Goal: Task Accomplishment & Management: Use online tool/utility

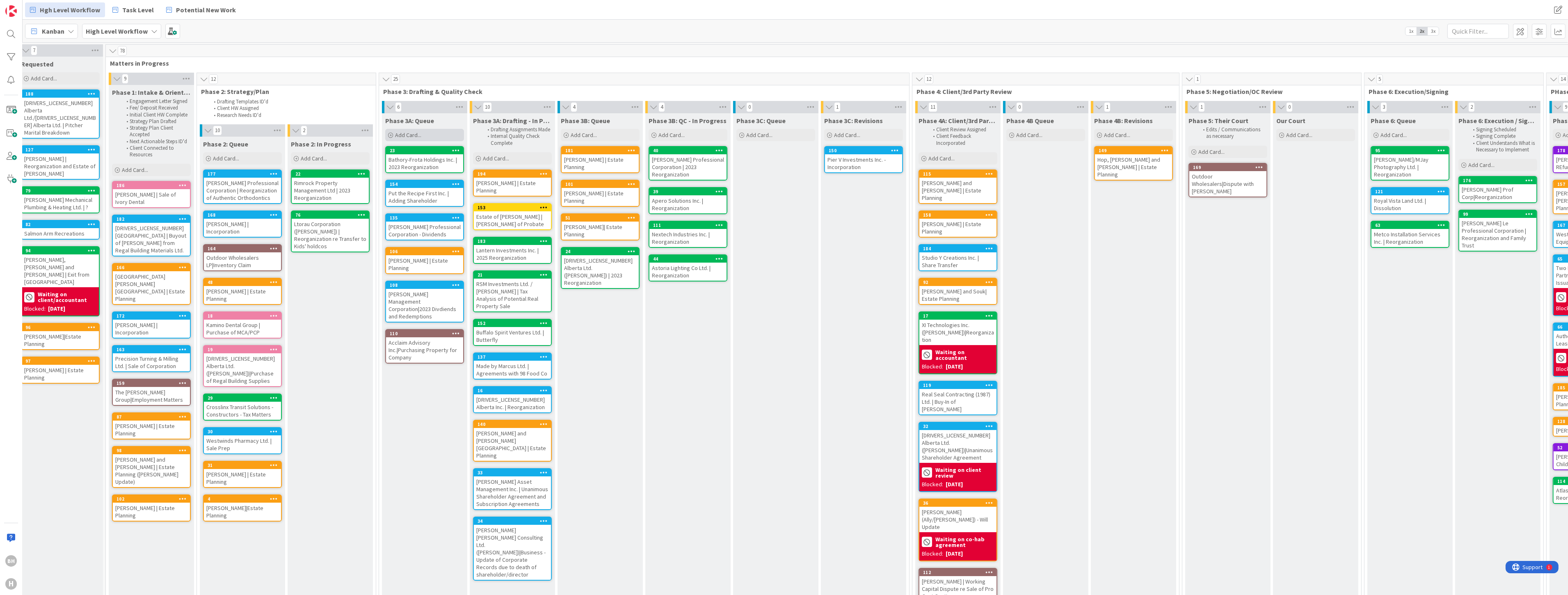
click at [411, 136] on span "Add Card..." at bounding box center [408, 135] width 26 height 7
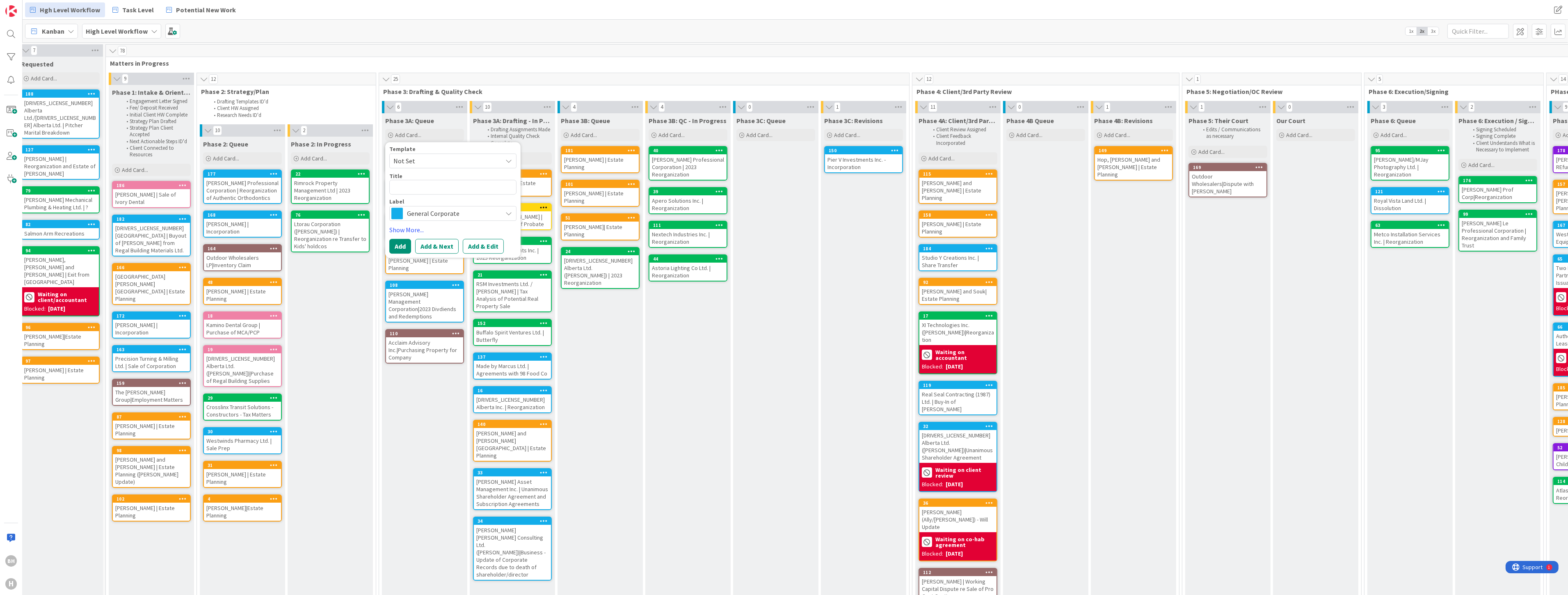
click at [413, 215] on span "General Corporate" at bounding box center [453, 213] width 91 height 12
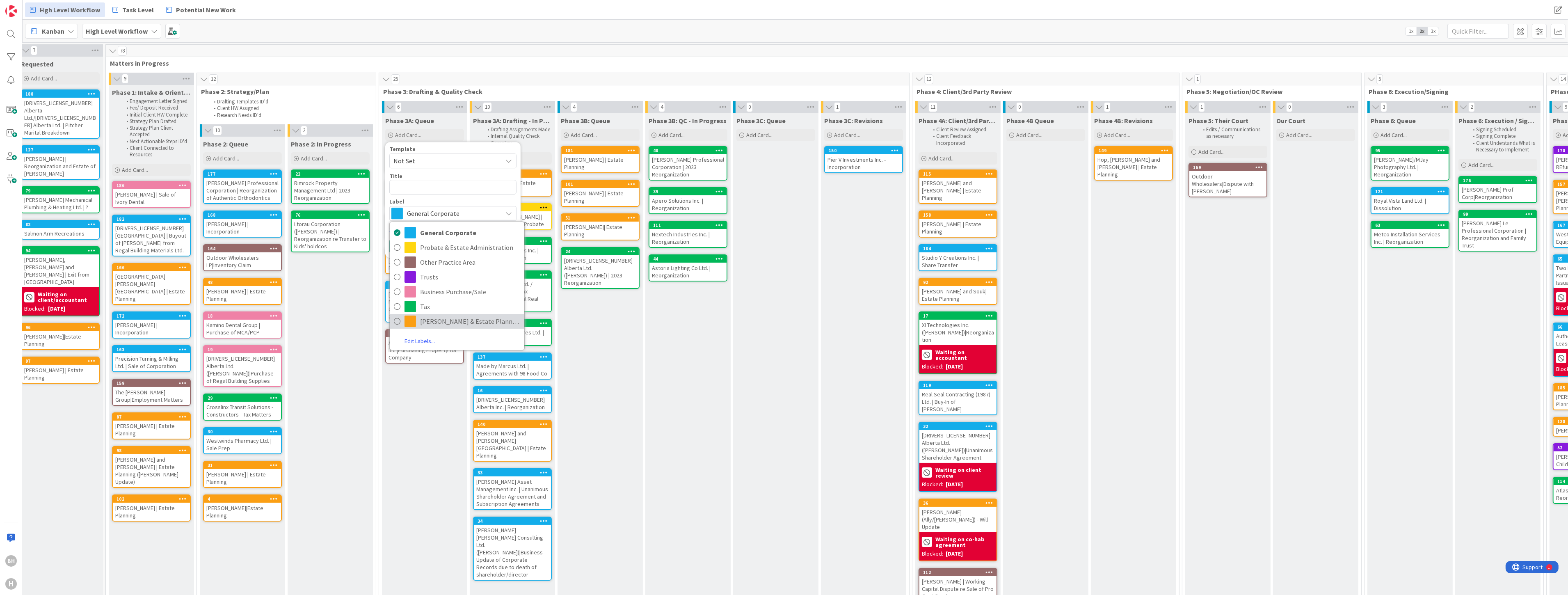
click at [408, 322] on span at bounding box center [410, 321] width 12 height 12
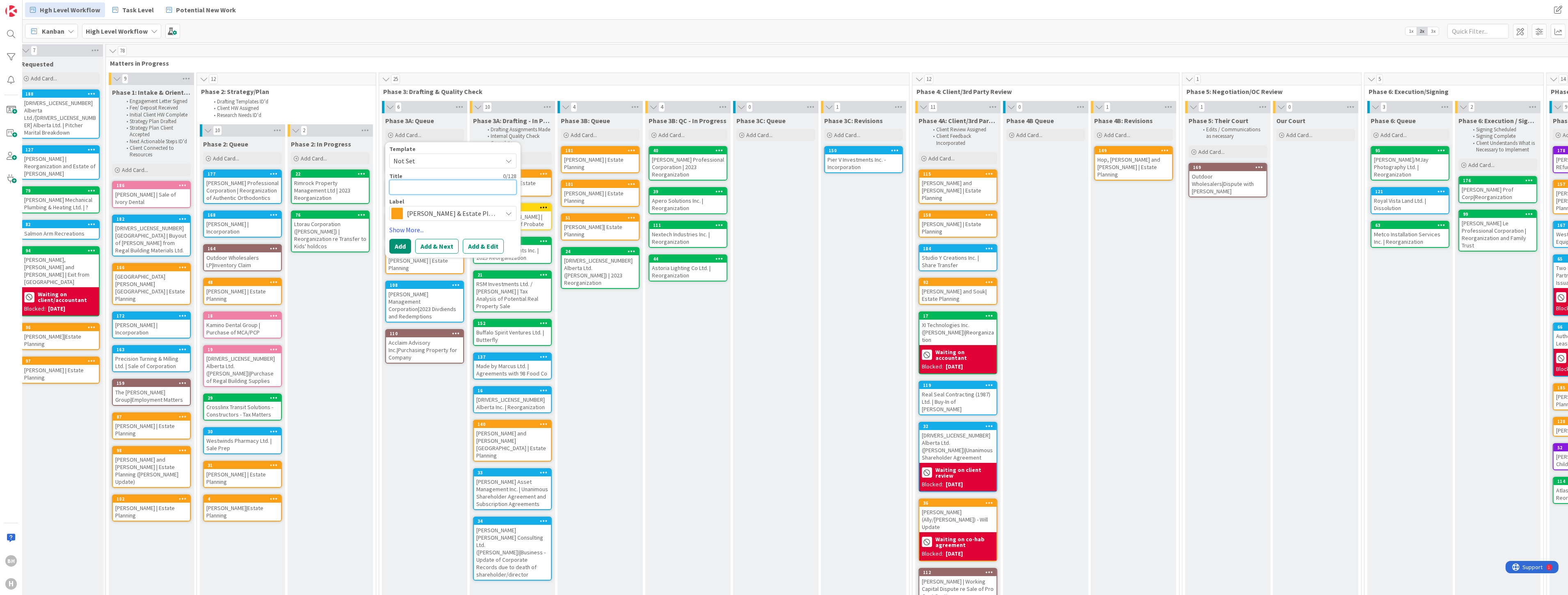
click at [425, 188] on textarea at bounding box center [453, 187] width 127 height 15
type textarea "x"
type textarea "J"
type textarea "x"
type textarea "Ju"
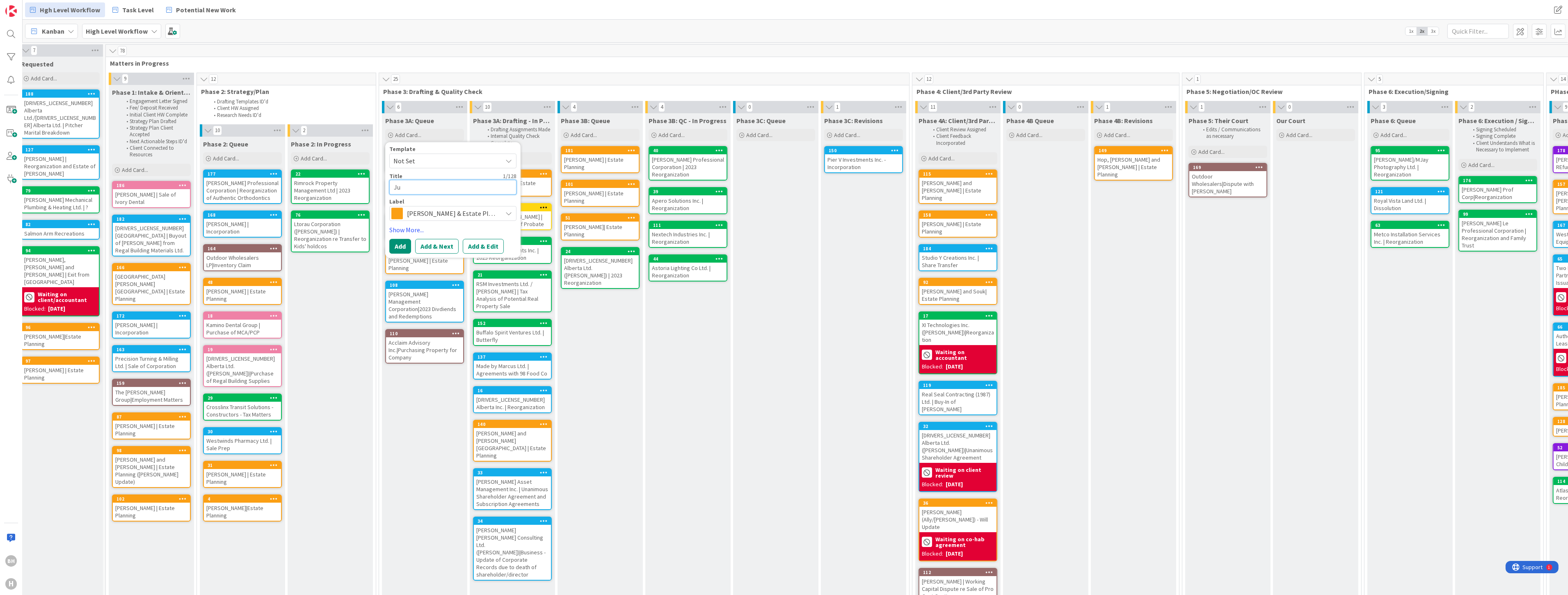
type textarea "x"
type textarea "Jun"
type textarea "x"
type textarea "June"
type textarea "x"
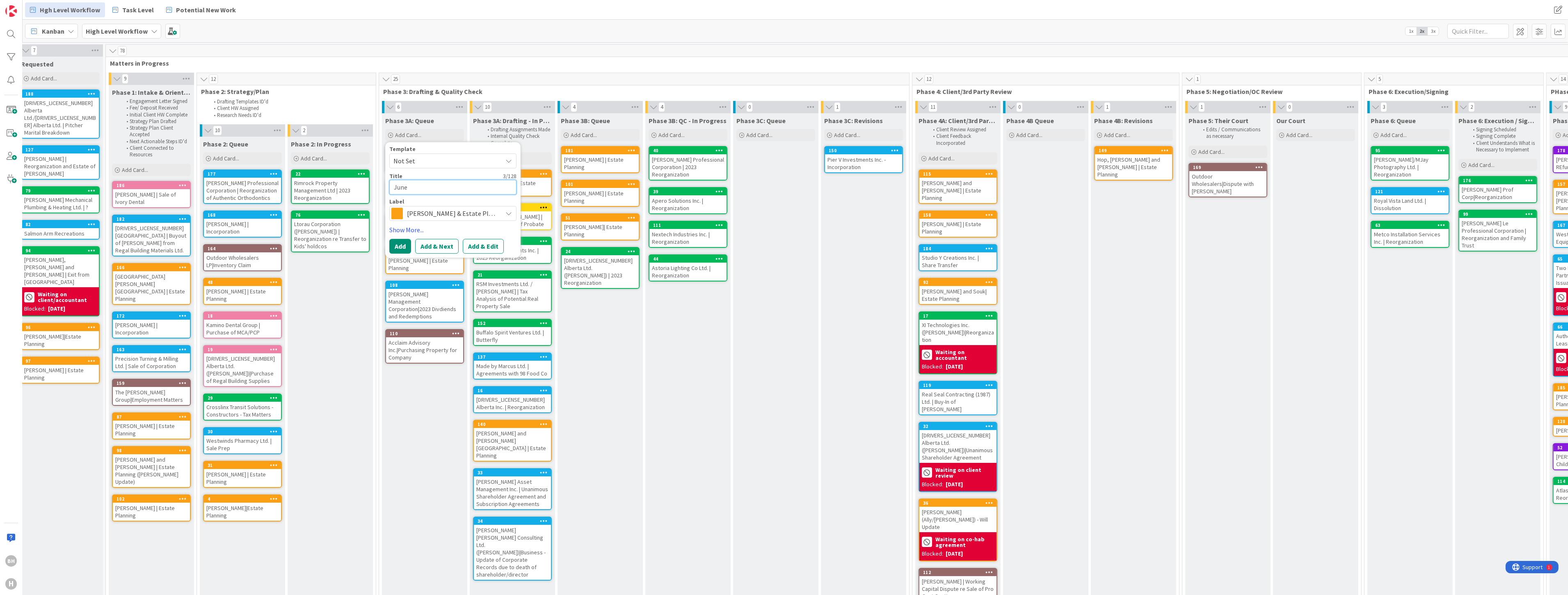
type textarea "June"
type textarea "x"
type textarea "June"
type textarea "x"
type textarea "Jun"
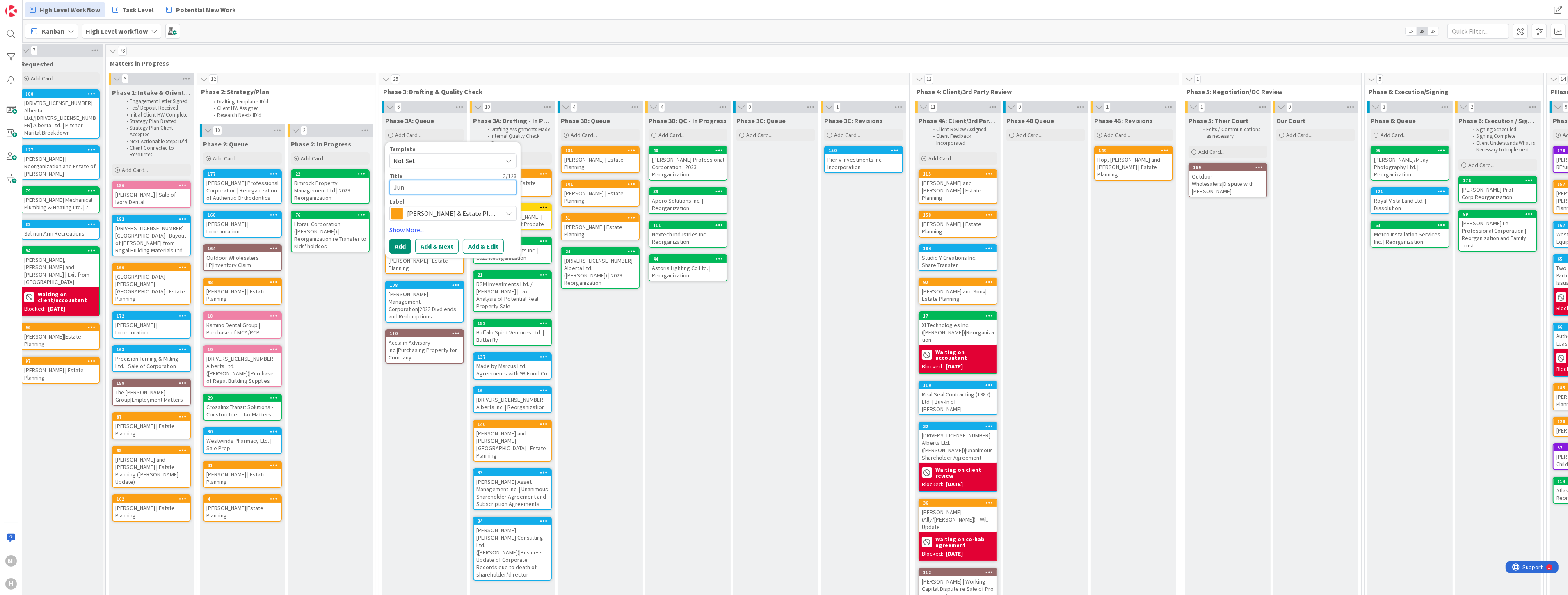
type textarea "x"
type textarea "Ju"
type textarea "x"
type textarea "J"
type textarea "x"
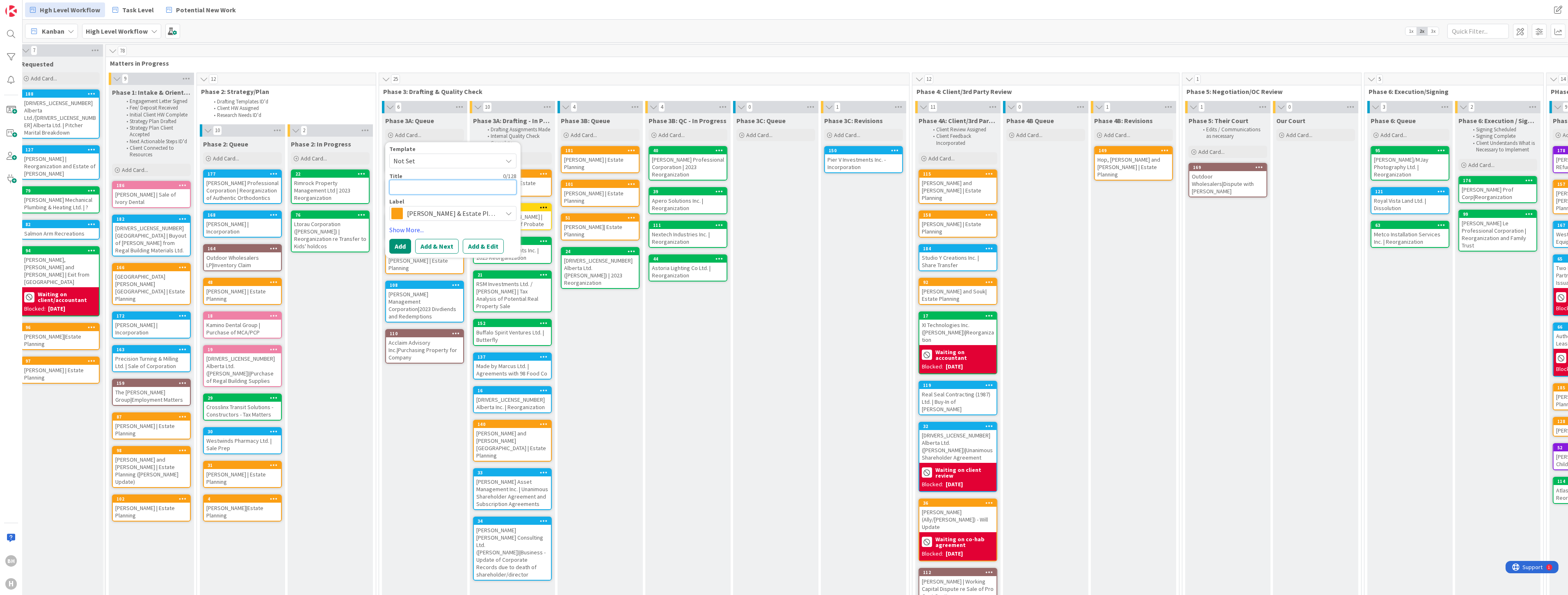
type textarea "N"
type textarea "x"
type textarea "[PERSON_NAME]"
type textarea "x"
type textarea "[PERSON_NAME],"
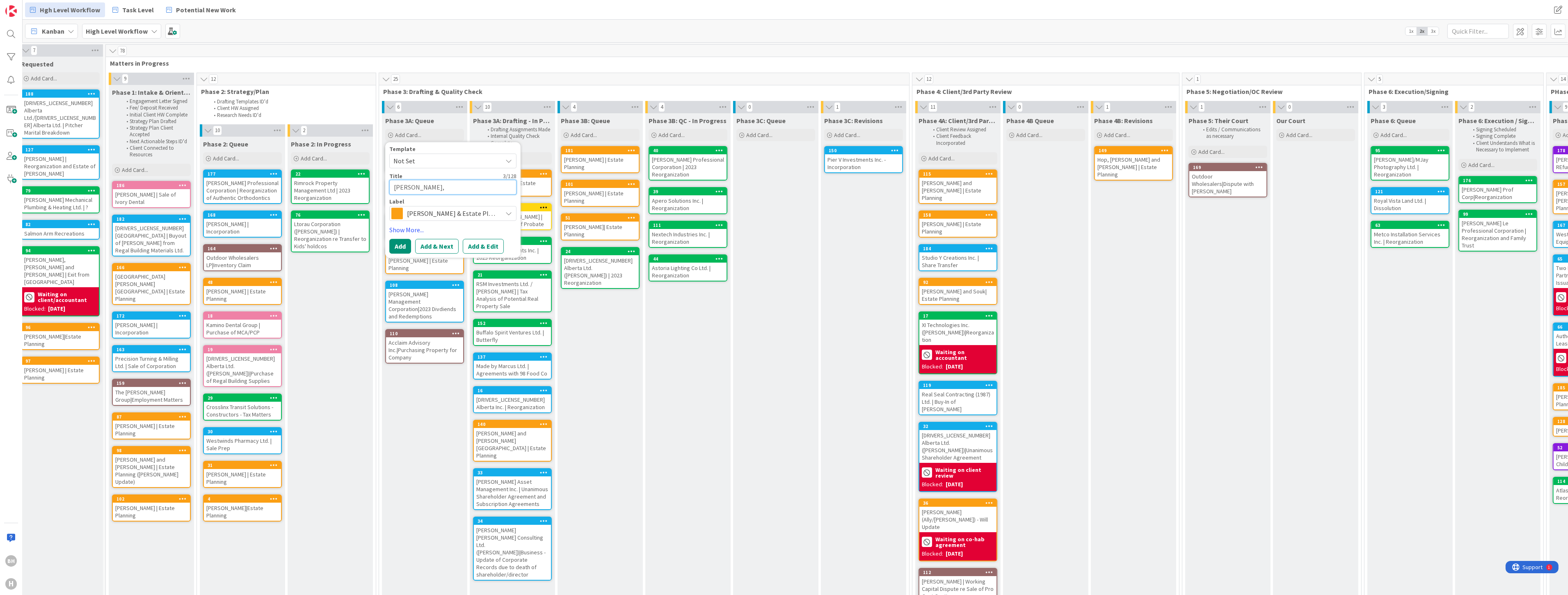
type textarea "x"
type textarea "[PERSON_NAME],"
type textarea "x"
type textarea "[PERSON_NAME]"
type textarea "x"
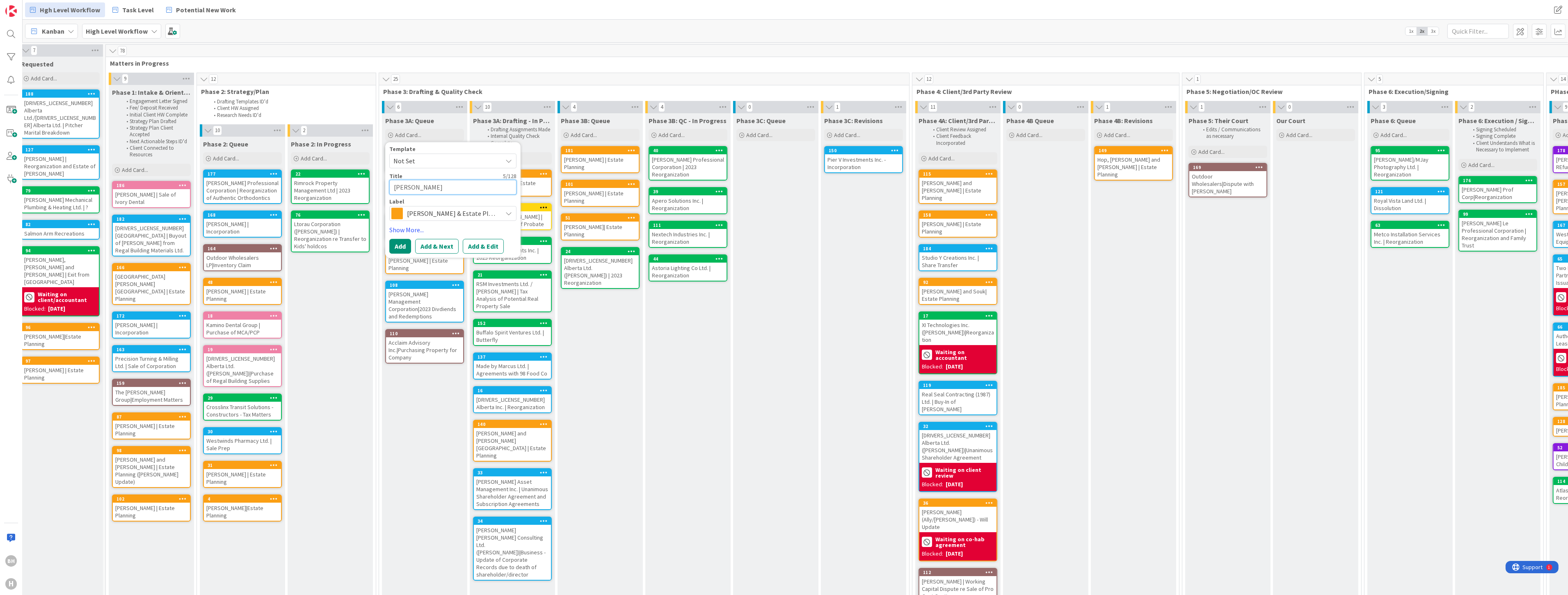
type textarea "Ng, Ju"
type textarea "x"
type textarea "Ng, Jun"
type textarea "x"
type textarea "Ng, June"
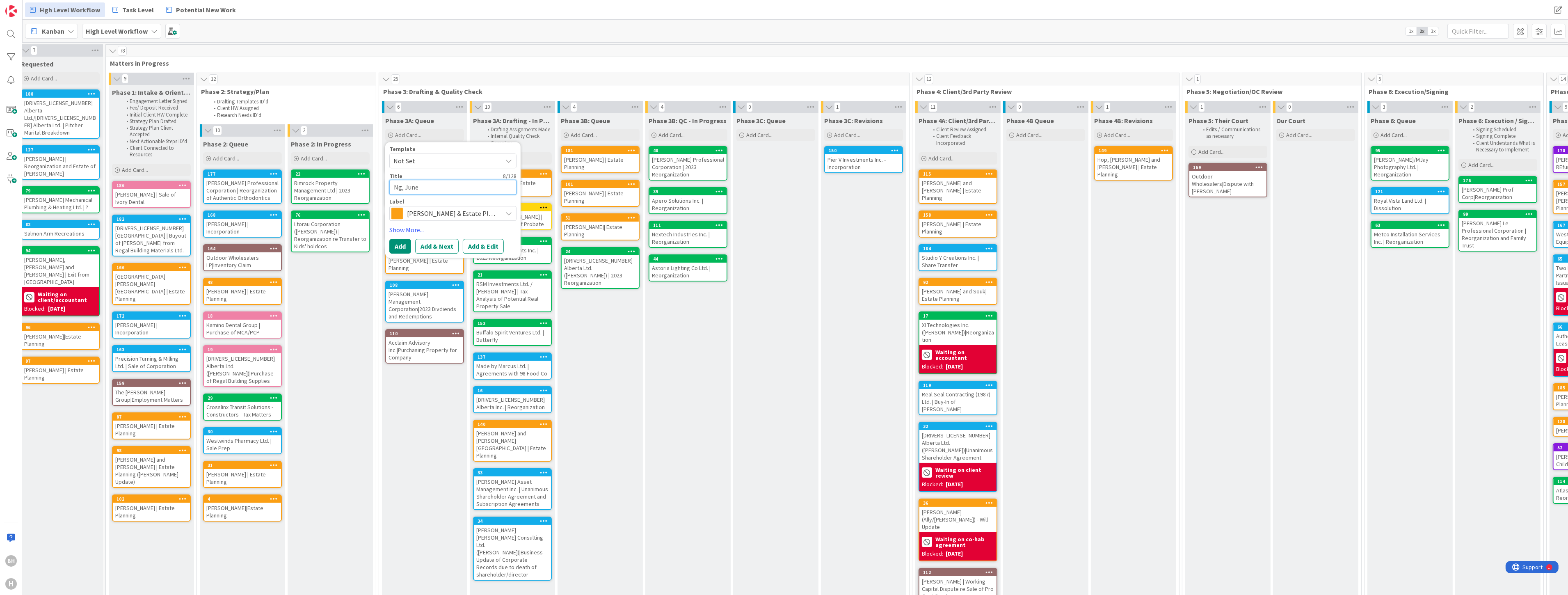
type textarea "x"
type textarea "Ng, June|"
type textarea "x"
type textarea "[PERSON_NAME], June|E"
type textarea "x"
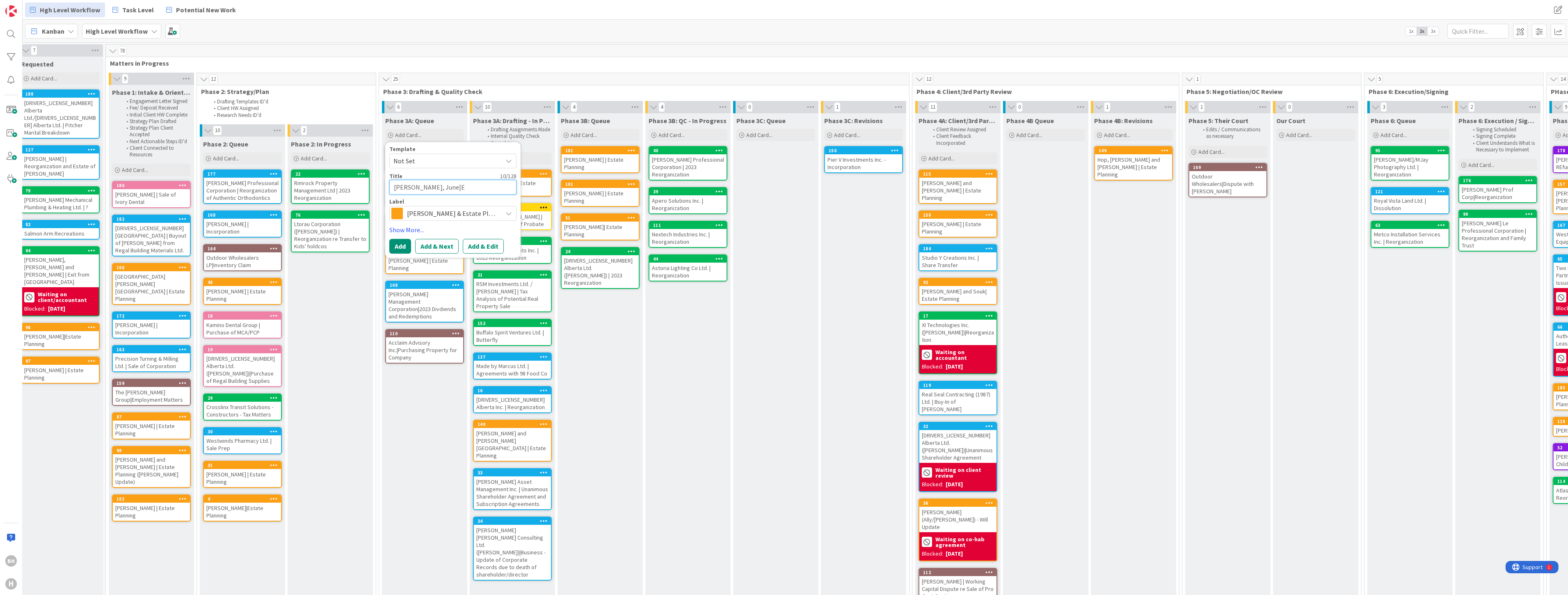
type textarea "Ng, June|Es"
type textarea "x"
type textarea "[PERSON_NAME], June|E"
type textarea "x"
type textarea "Ng, June|"
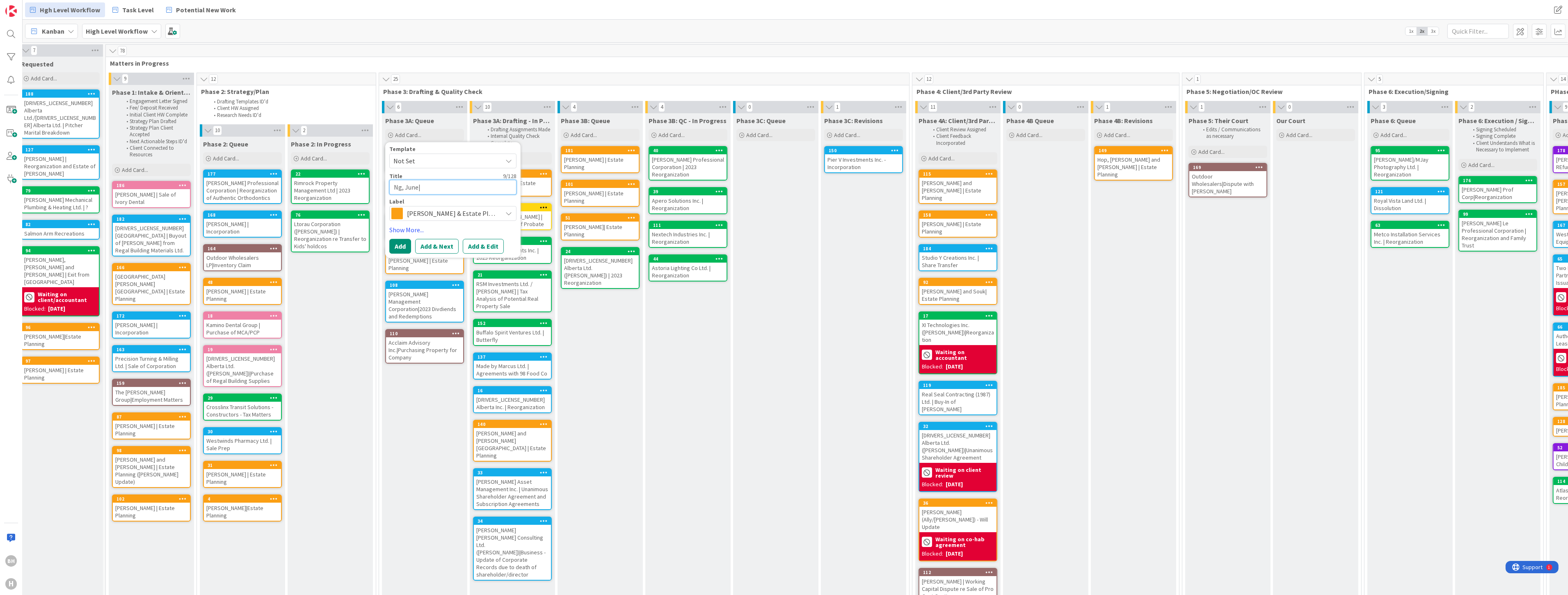
type textarea "x"
type textarea "[PERSON_NAME], June|W"
type textarea "x"
type textarea "Ng, June|Wi"
type textarea "x"
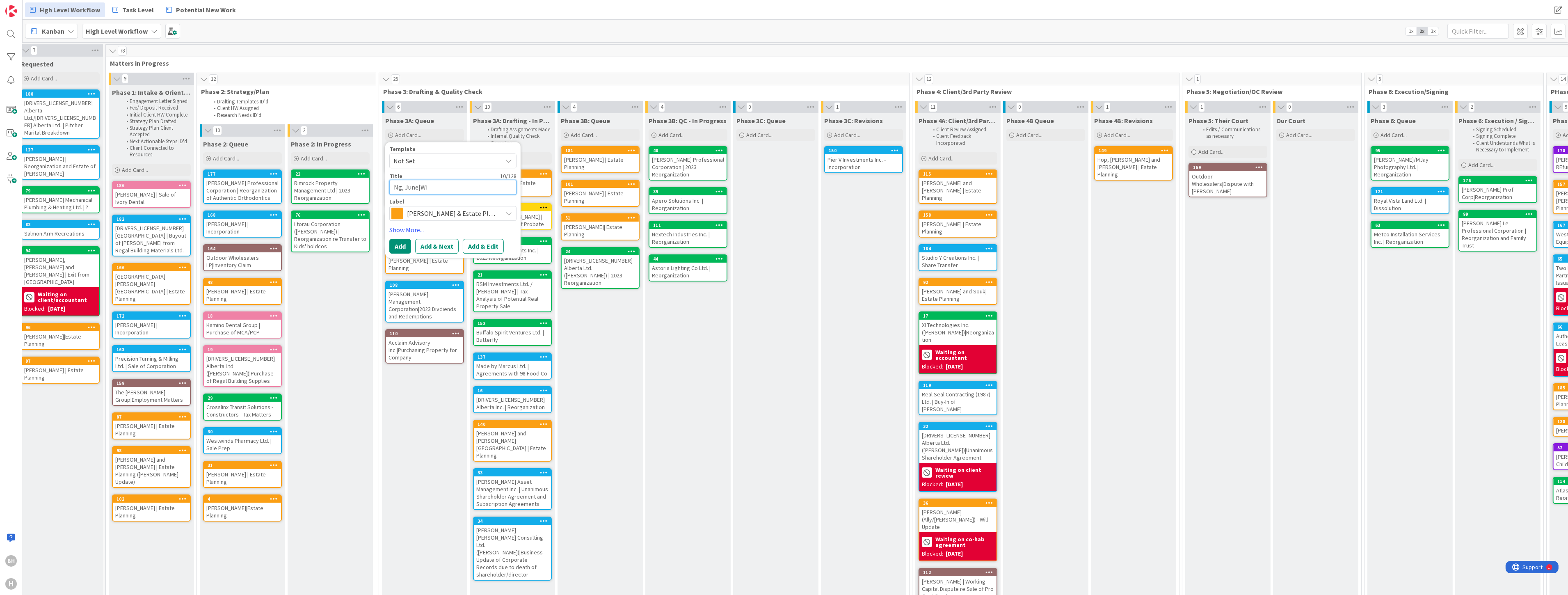
type textarea "Ng, June|Wil"
type textarea "x"
type textarea "[PERSON_NAME], June|Will"
type textarea "x"
type textarea "[PERSON_NAME], June|Will"
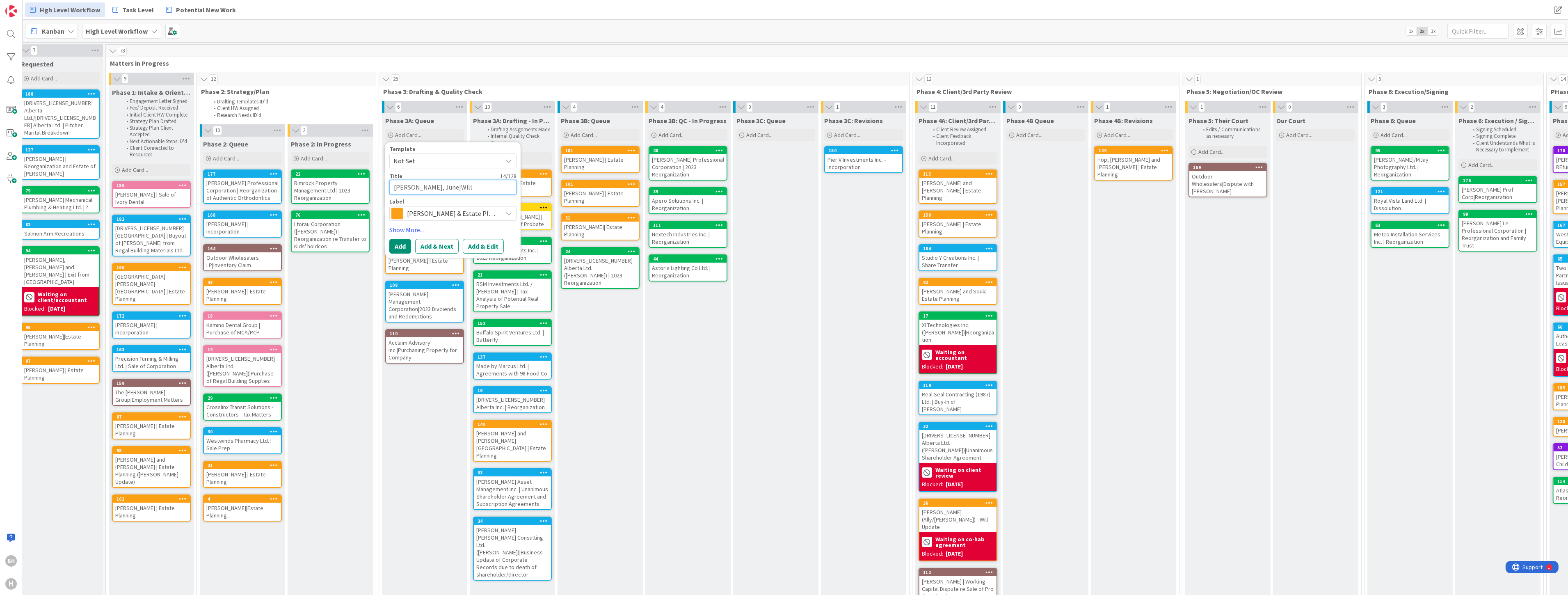
type textarea "x"
type textarea "[PERSON_NAME], June|Will U"
type textarea "x"
type textarea "[PERSON_NAME], June|Will Up"
type textarea "x"
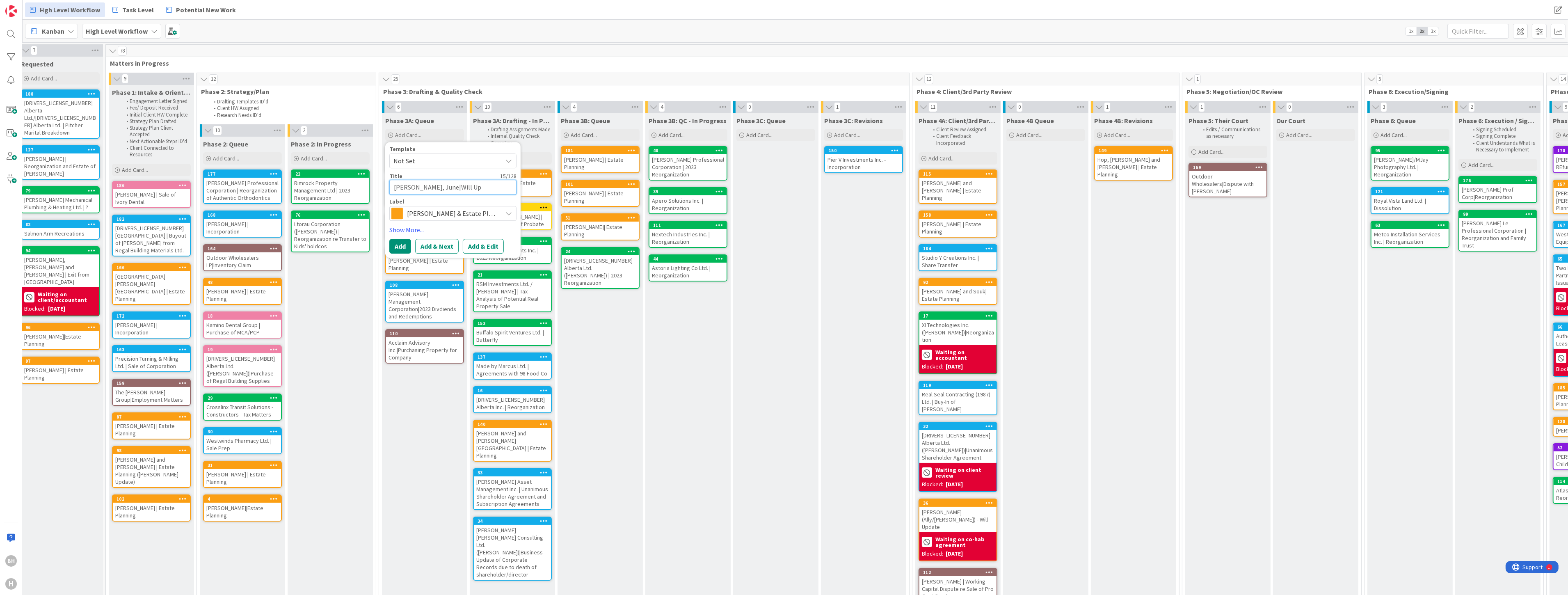
type textarea "[PERSON_NAME], June|Will Upd"
type textarea "x"
type textarea "[PERSON_NAME], June|Will Upda"
type textarea "x"
type textarea "[PERSON_NAME], June|Will Updat"
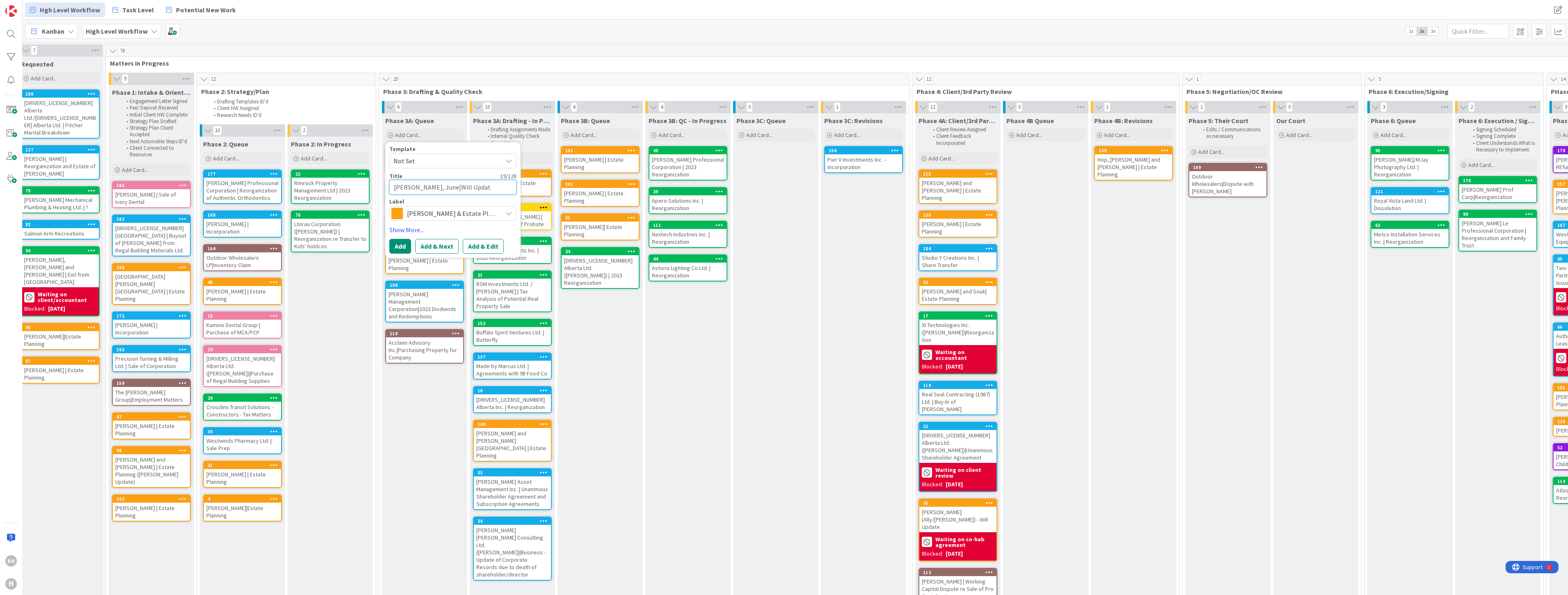
type textarea "x"
type textarea "Ng, June|Will Update"
click at [479, 248] on button "Add & Edit" at bounding box center [483, 246] width 41 height 15
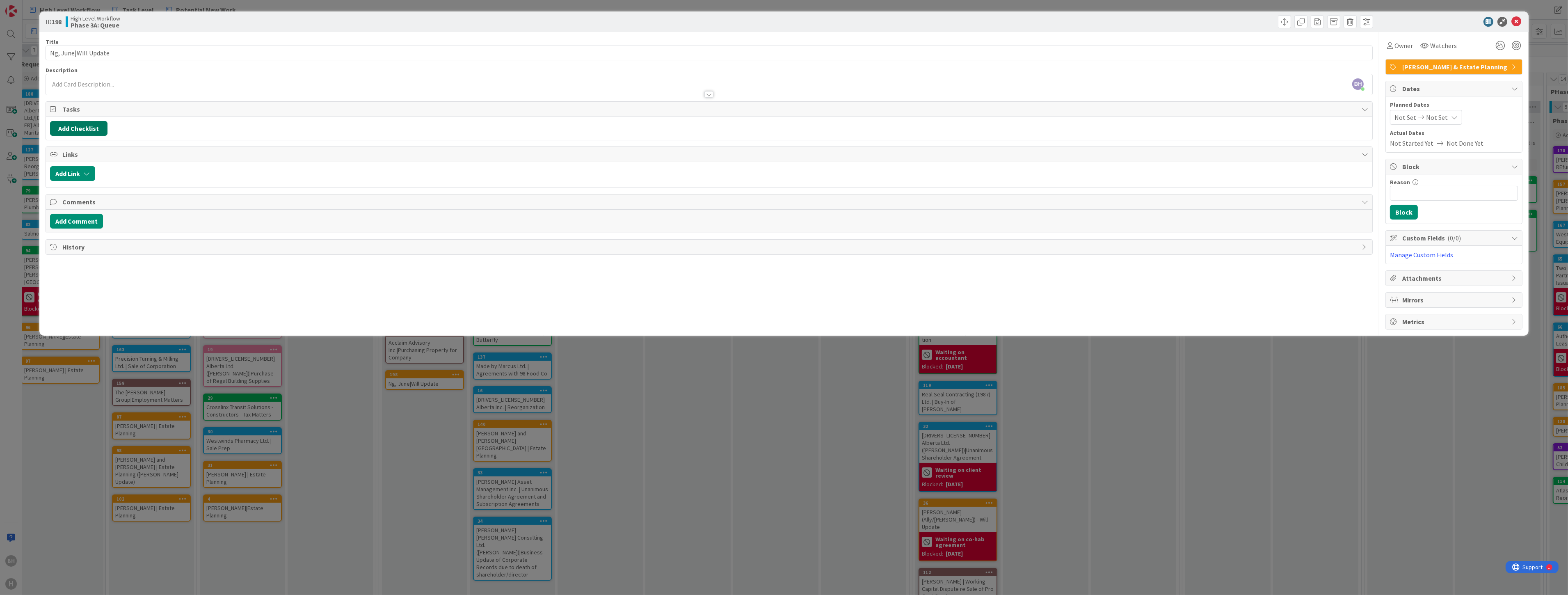
click at [82, 129] on button "Add Checklist" at bounding box center [79, 129] width 57 height 15
click at [167, 107] on span "Tasks" at bounding box center [710, 109] width 1295 height 10
click at [83, 149] on icon "button" at bounding box center [86, 150] width 7 height 7
click at [33, 449] on div "ID 198 High Level Workflow Phase 3A: Queue Title 20 / 128 Ng, June|Will Update …" at bounding box center [784, 297] width 1568 height 595
